Goal: Transaction & Acquisition: Subscribe to service/newsletter

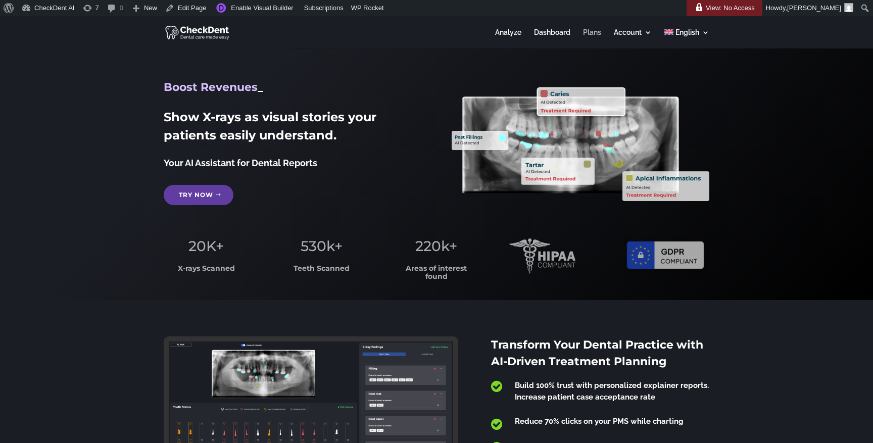
click at [589, 36] on link "Plans" at bounding box center [592, 39] width 18 height 20
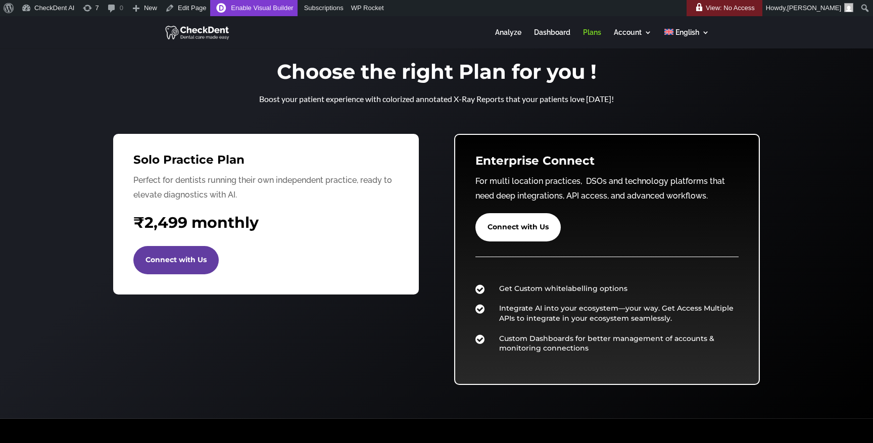
click at [287, 9] on link "Enable Visual Builder" at bounding box center [253, 8] width 87 height 16
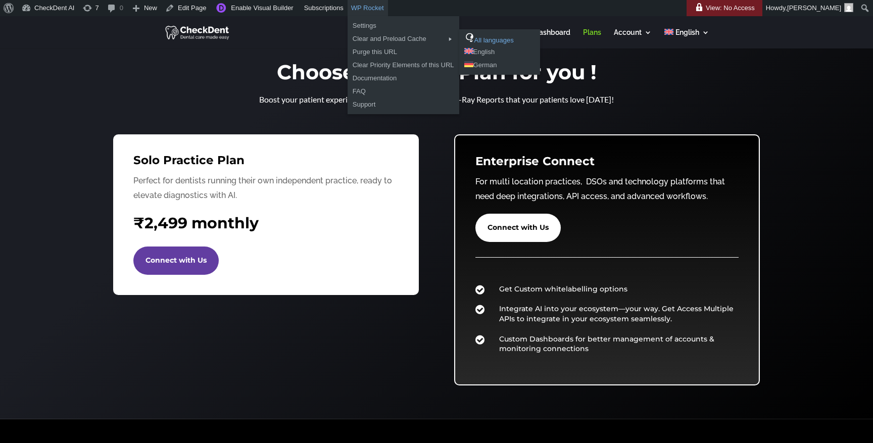
click at [494, 39] on link "All languages" at bounding box center [499, 38] width 81 height 13
click at [379, 51] on link "Purge this URL" at bounding box center [404, 51] width 112 height 13
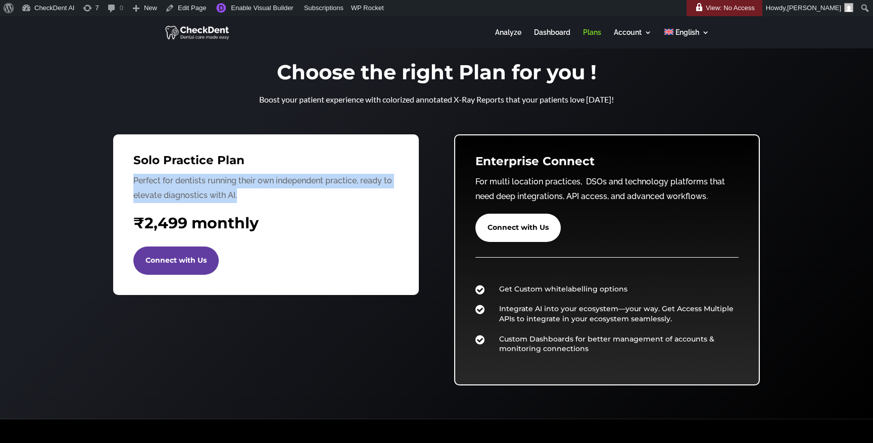
drag, startPoint x: 132, startPoint y: 179, endPoint x: 282, endPoint y: 196, distance: 151.6
click at [282, 196] on div "Solo Practice Plan Perfect for dentists running their own independent practice,…" at bounding box center [266, 214] width 306 height 161
copy p "Perfect for dentists running their own independent practice, ready to elevate d…"
click at [267, 11] on link "Enable Visual Builder" at bounding box center [253, 8] width 87 height 16
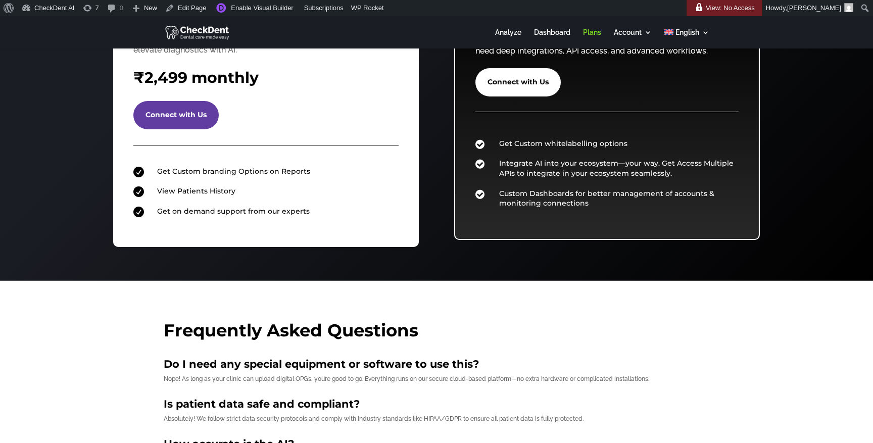
scroll to position [273, 0]
